Goal: Transaction & Acquisition: Purchase product/service

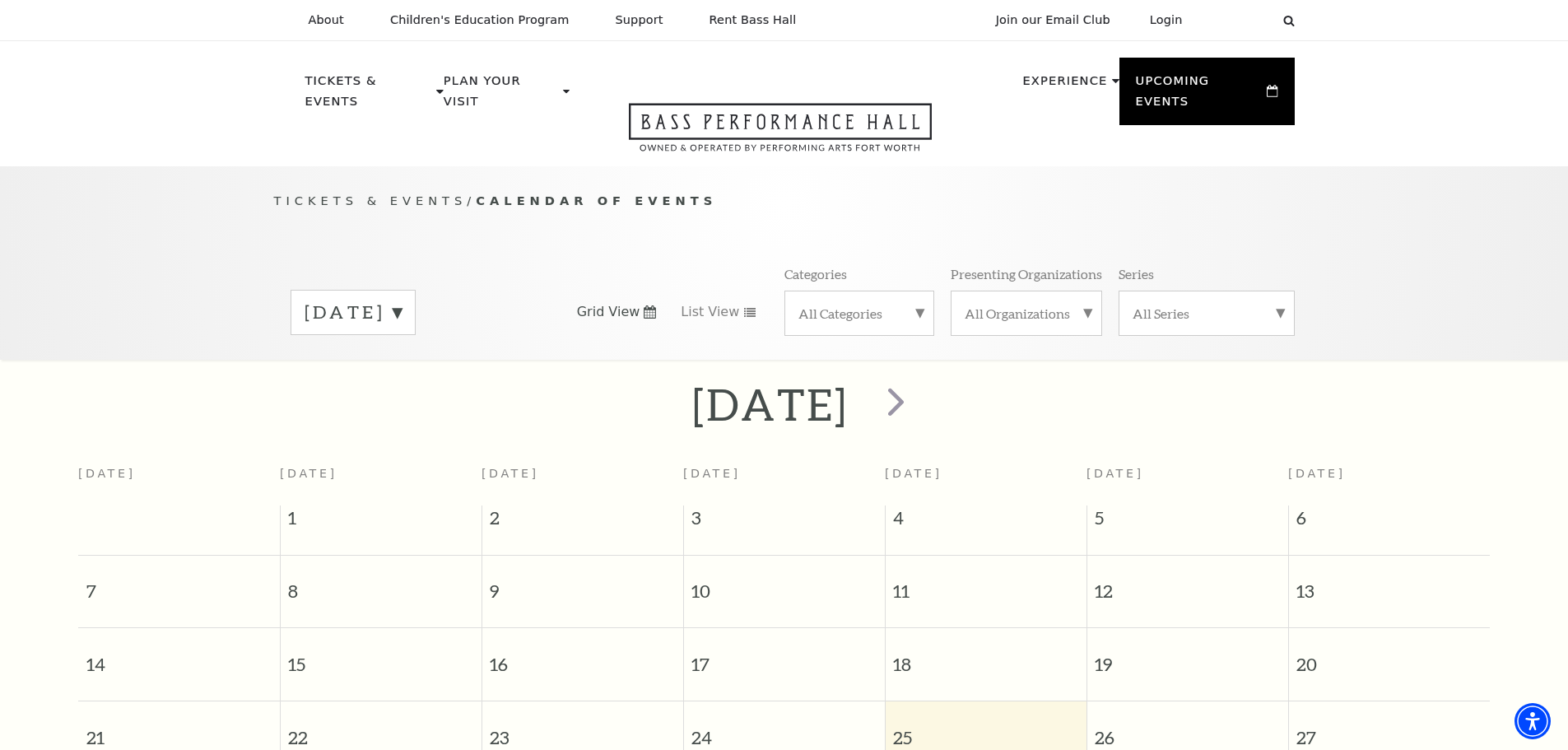
click at [401, 300] on label "September 2025" at bounding box center [353, 312] width 98 height 26
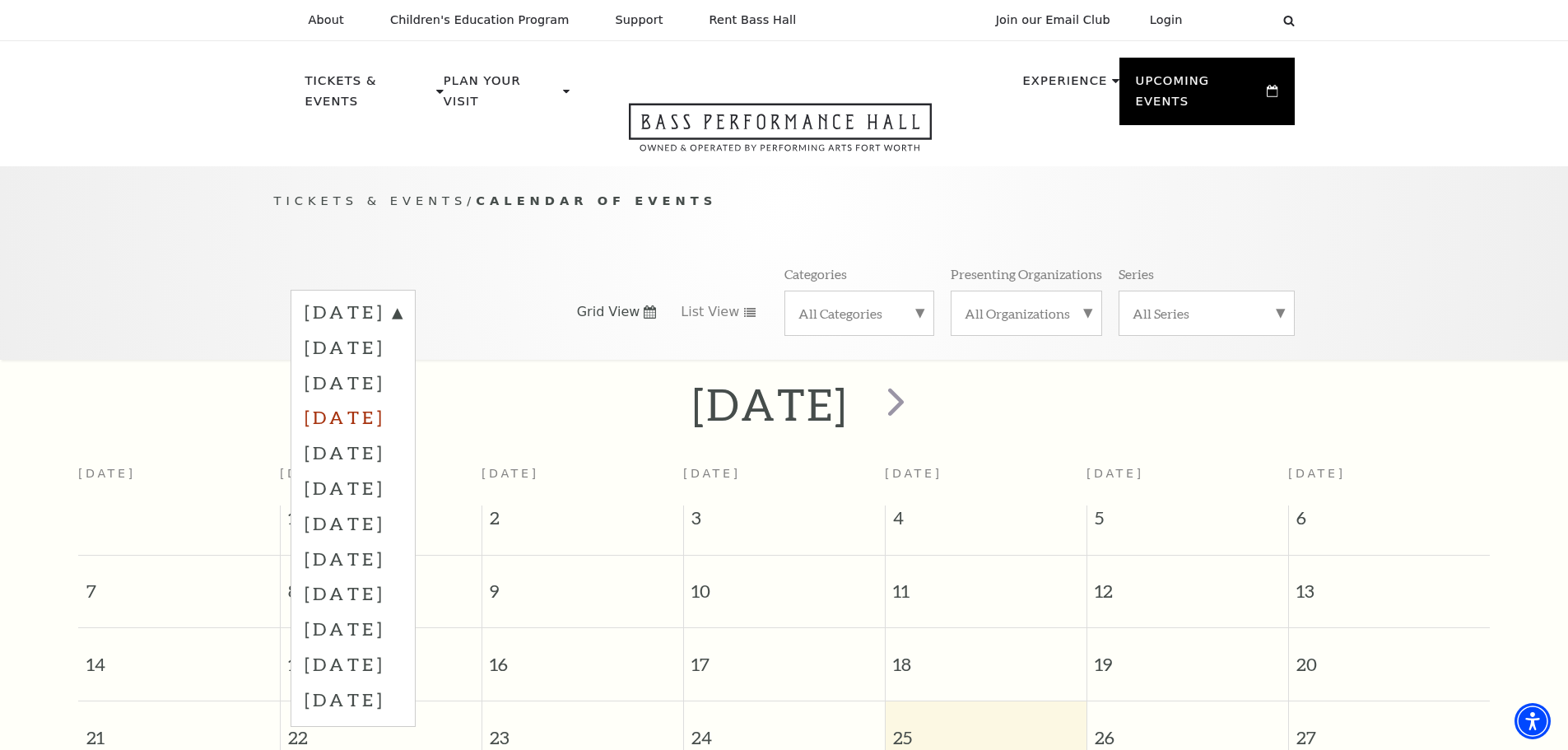
click at [401, 399] on label "December 2025" at bounding box center [353, 417] width 98 height 35
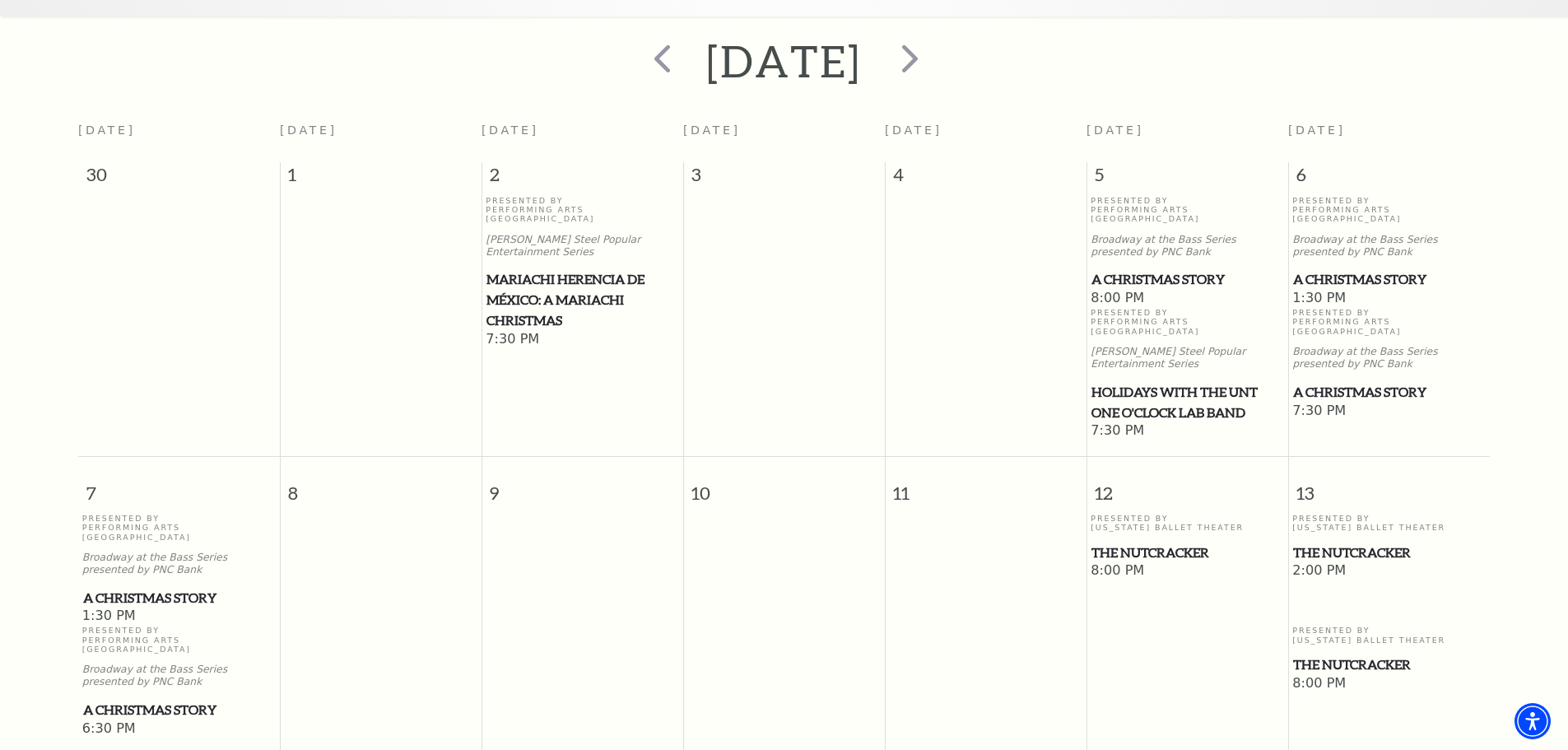
scroll to position [310, 0]
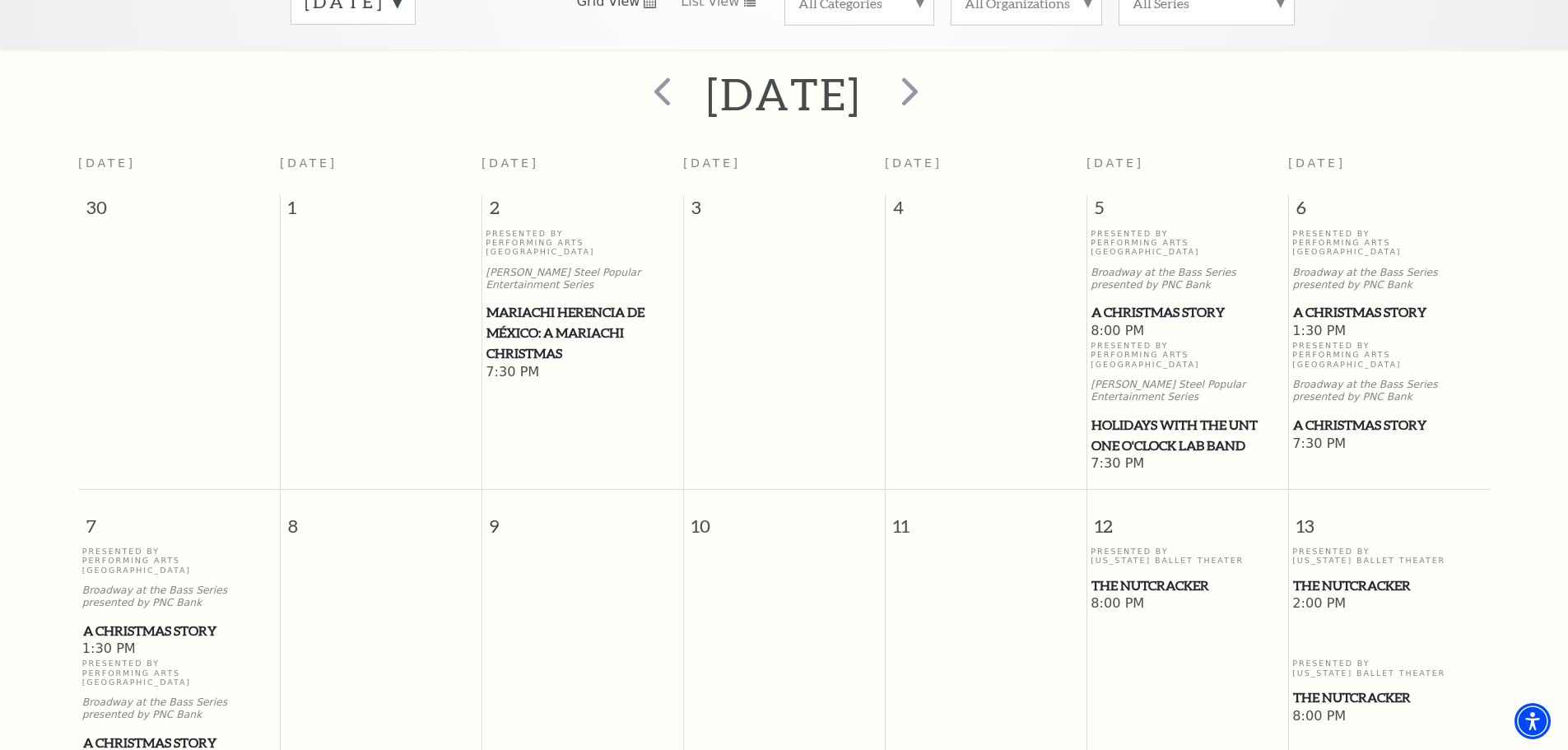
click at [1352, 302] on span "A Christmas Story" at bounding box center [1390, 311] width 192 height 21
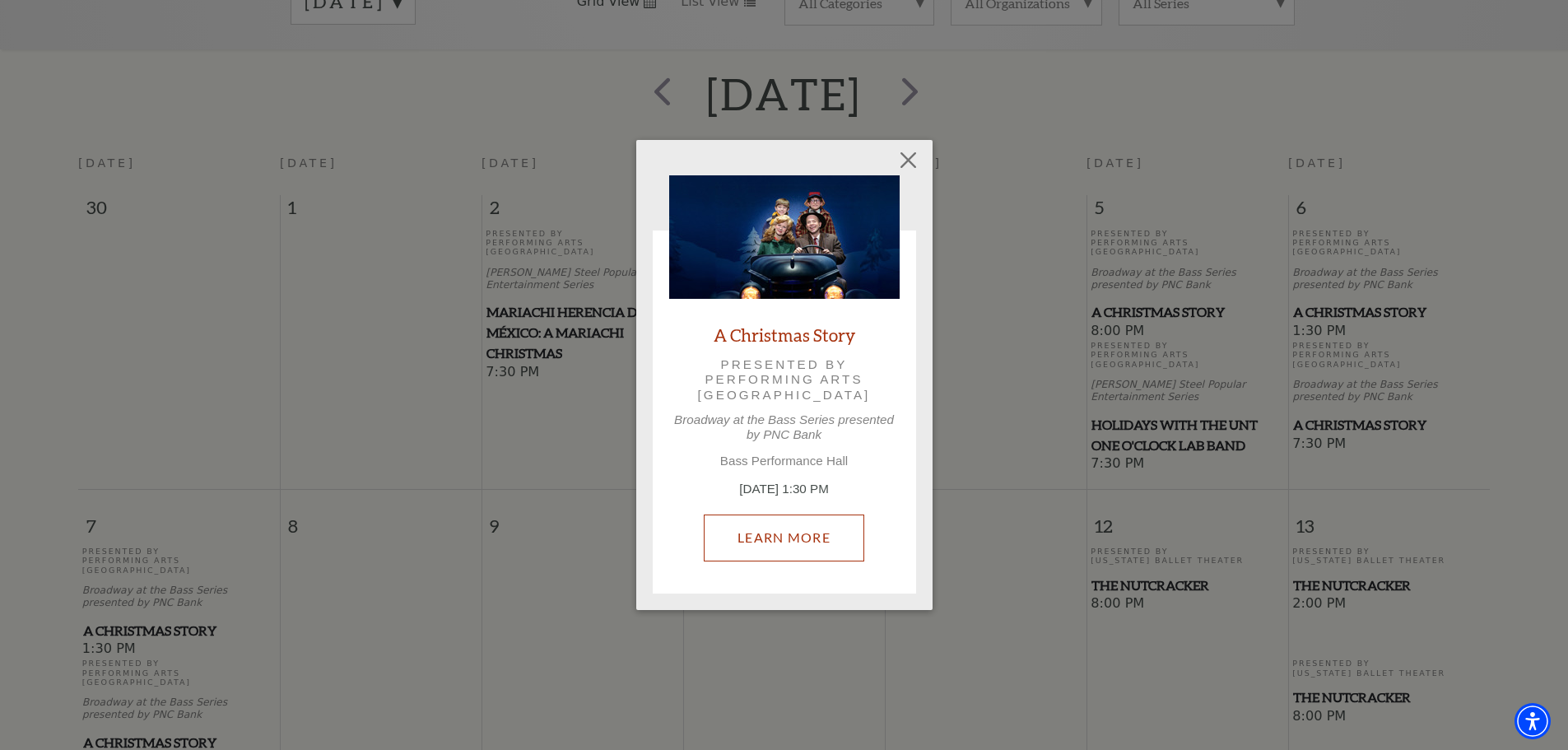
click at [830, 533] on link "Learn More" at bounding box center [784, 537] width 161 height 46
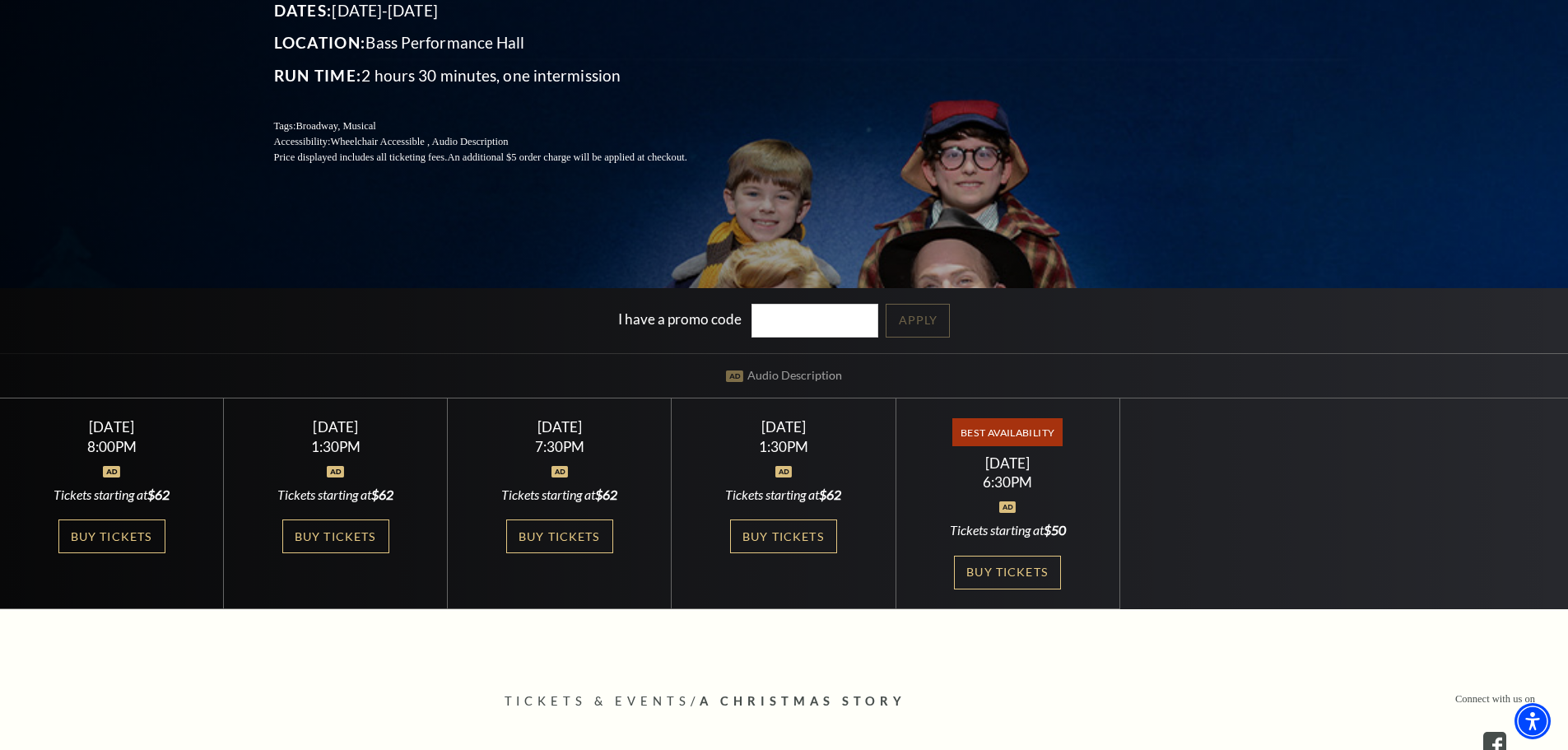
scroll to position [329, 0]
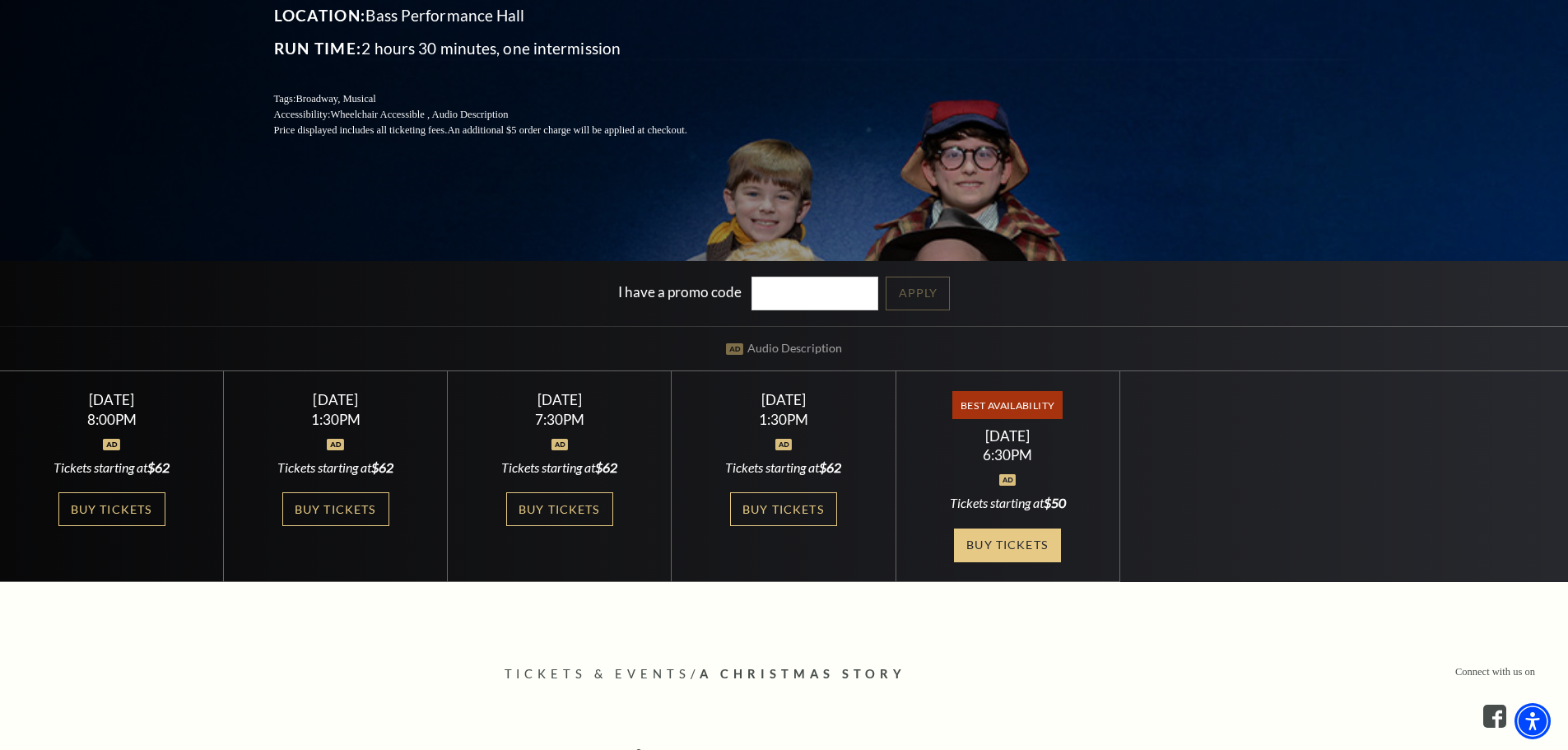
click at [1021, 544] on link "Buy Tickets" at bounding box center [1008, 545] width 107 height 34
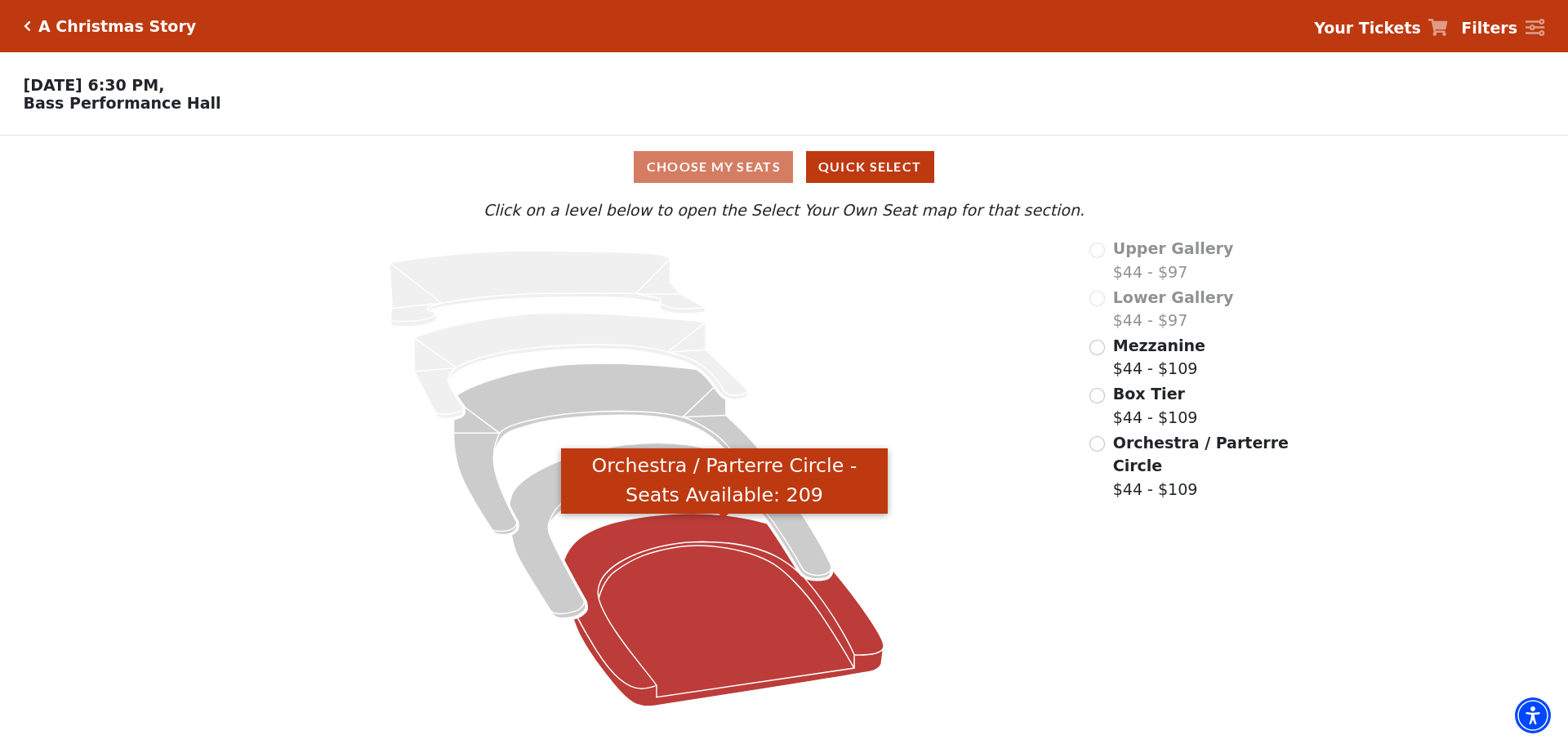
click at [668, 603] on icon "Orchestra / Parterre Circle - Seats Available: 209" at bounding box center [724, 609] width 320 height 193
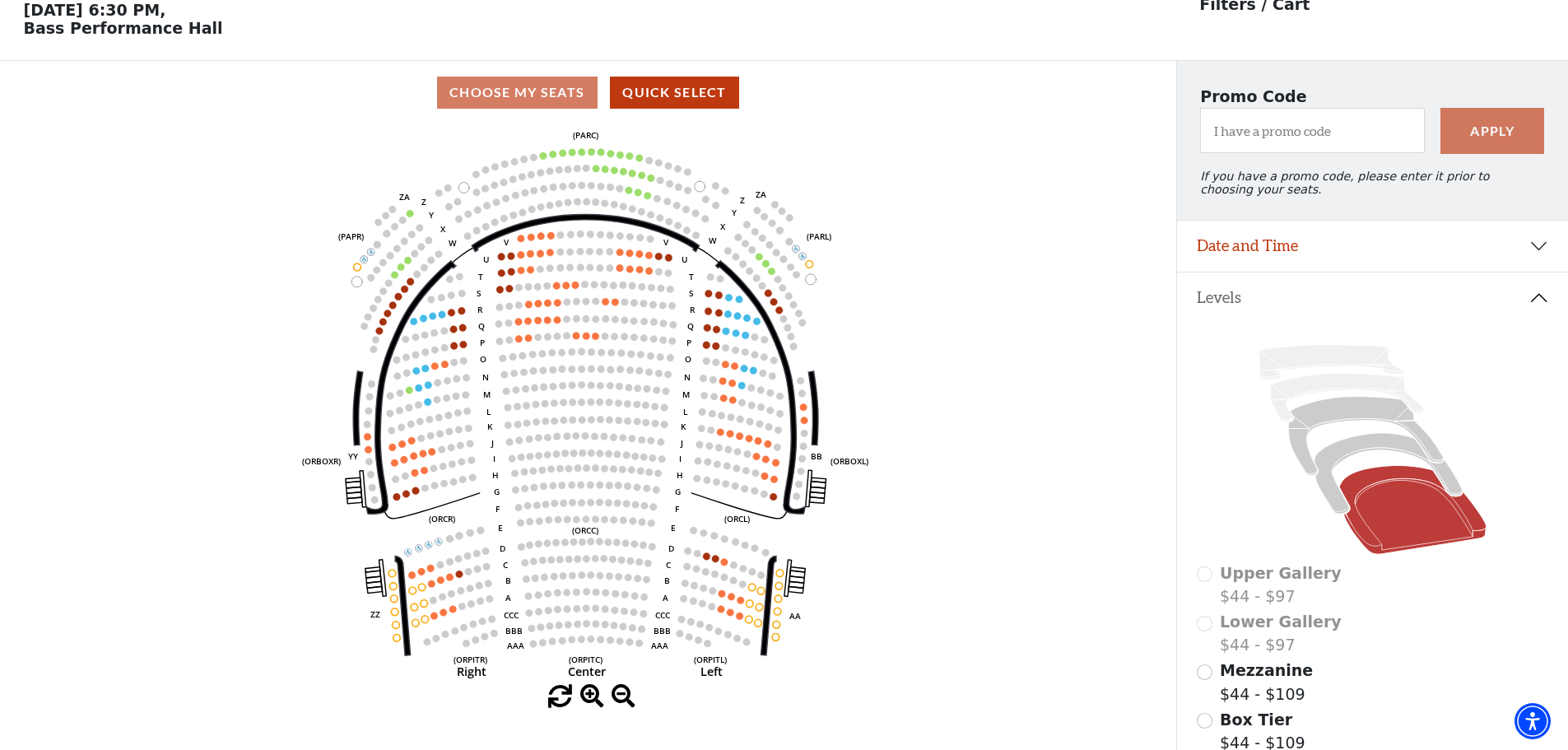
scroll to position [77, 0]
click at [1370, 451] on icon at bounding box center [1388, 473] width 148 height 81
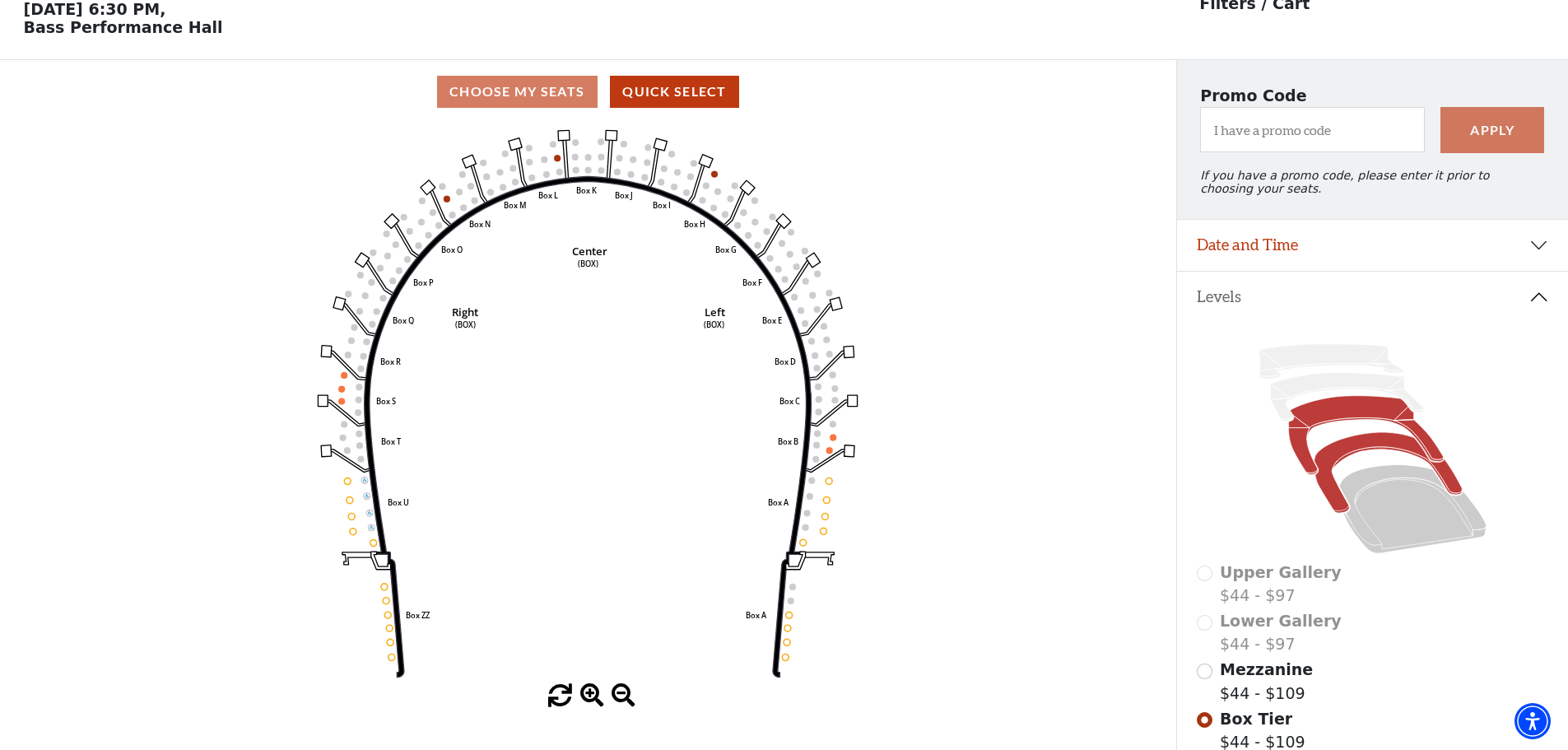
click at [1345, 420] on icon at bounding box center [1366, 436] width 155 height 79
